Goal: Answer question/provide support

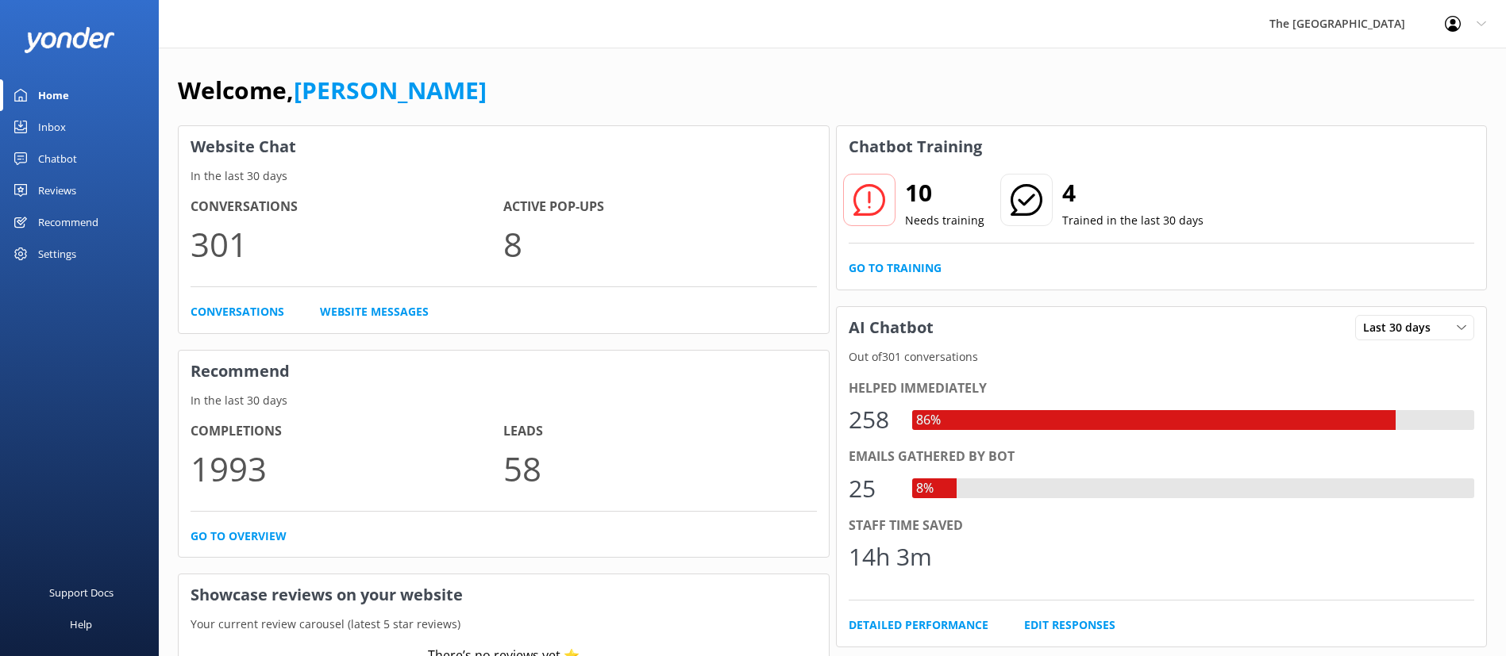
drag, startPoint x: 0, startPoint y: 0, endPoint x: 59, endPoint y: 131, distance: 143.5
click at [59, 131] on div "Inbox" at bounding box center [52, 127] width 28 height 32
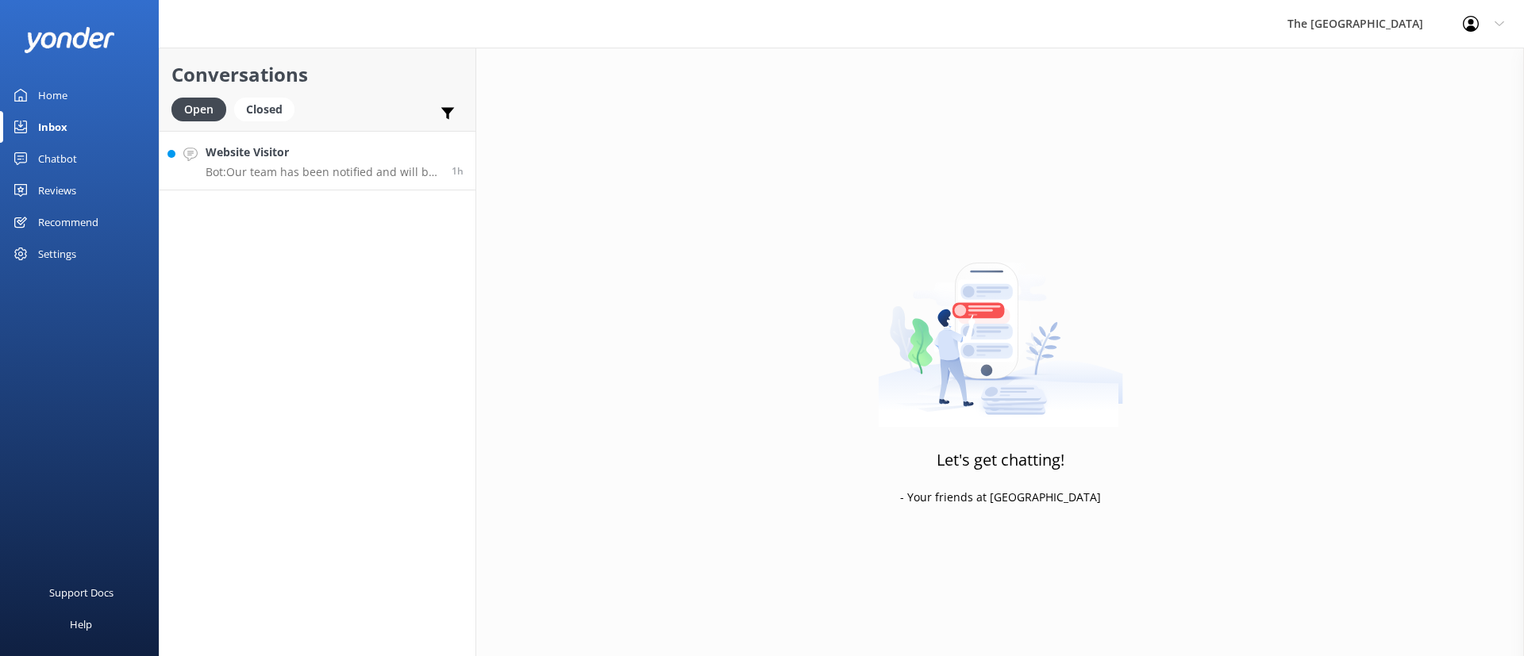
click at [325, 157] on h4 "Website Visitor" at bounding box center [323, 152] width 234 height 17
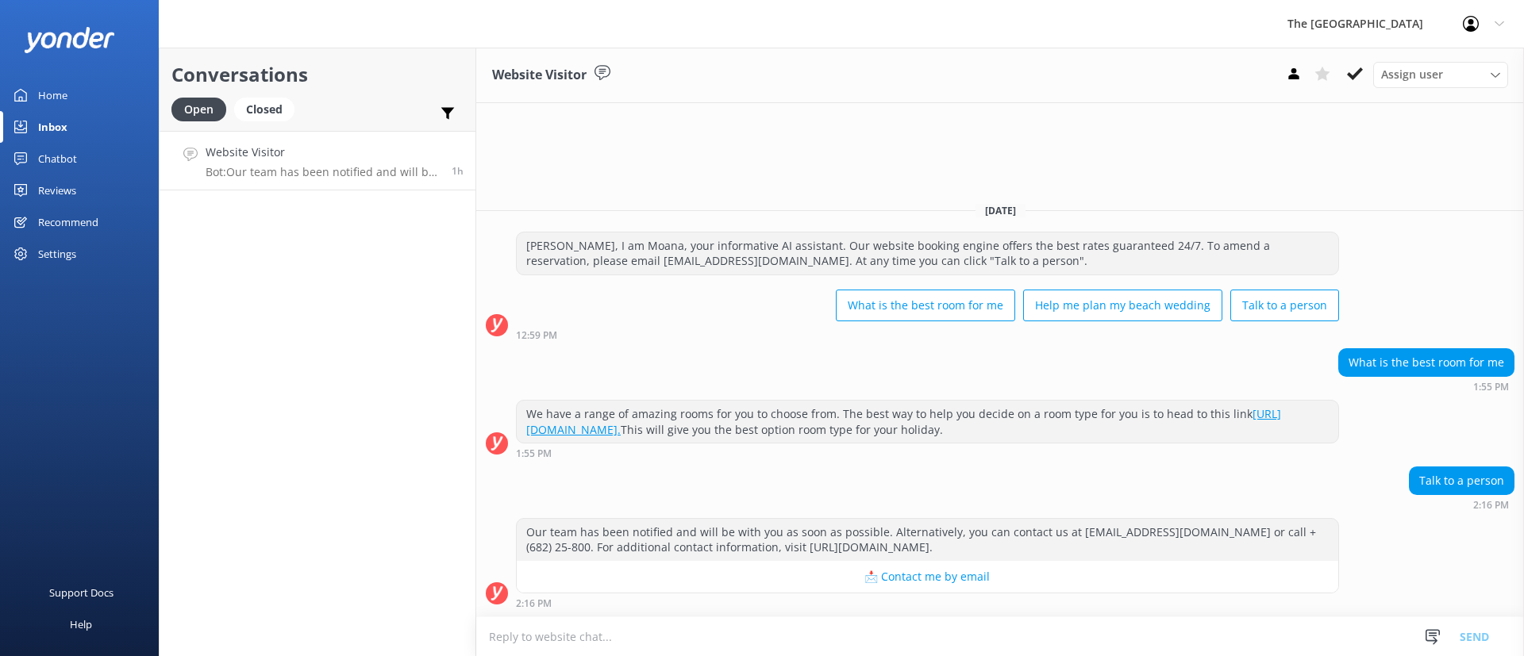
click at [809, 630] on textarea at bounding box center [1000, 637] width 1048 height 39
click at [1350, 69] on icon at bounding box center [1355, 74] width 16 height 16
